Goal: Information Seeking & Learning: Learn about a topic

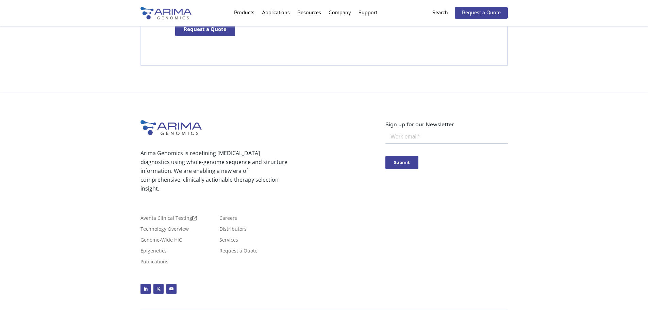
scroll to position [2013, 0]
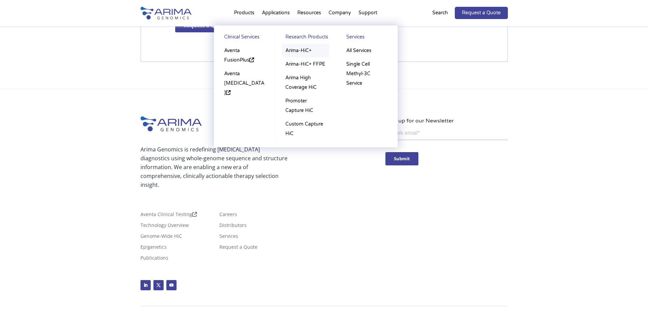
click at [300, 49] on link "Arima-HiC+" at bounding box center [305, 51] width 47 height 14
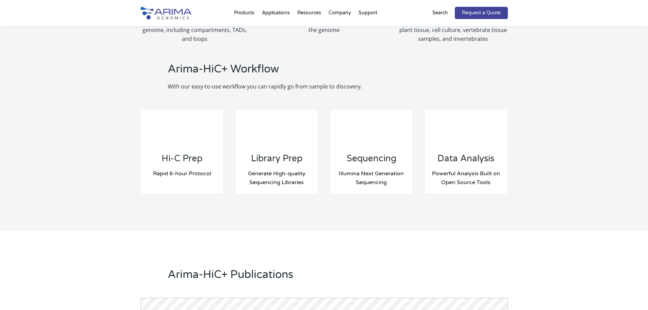
scroll to position [659, 0]
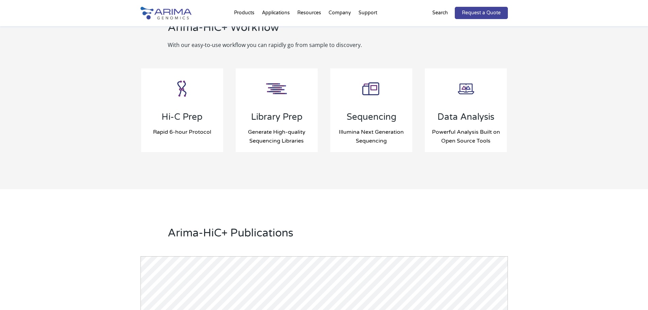
scroll to position [735, 0]
